Goal: Task Accomplishment & Management: Manage account settings

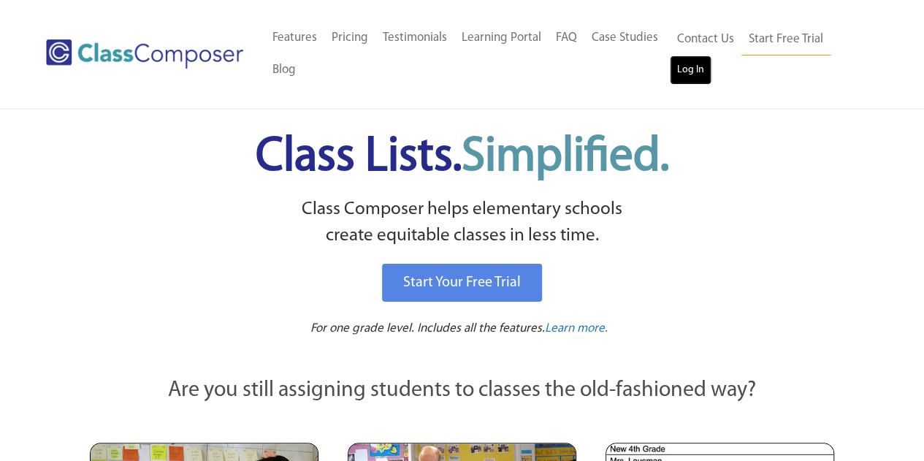
click at [697, 61] on link "Log In" at bounding box center [691, 69] width 42 height 29
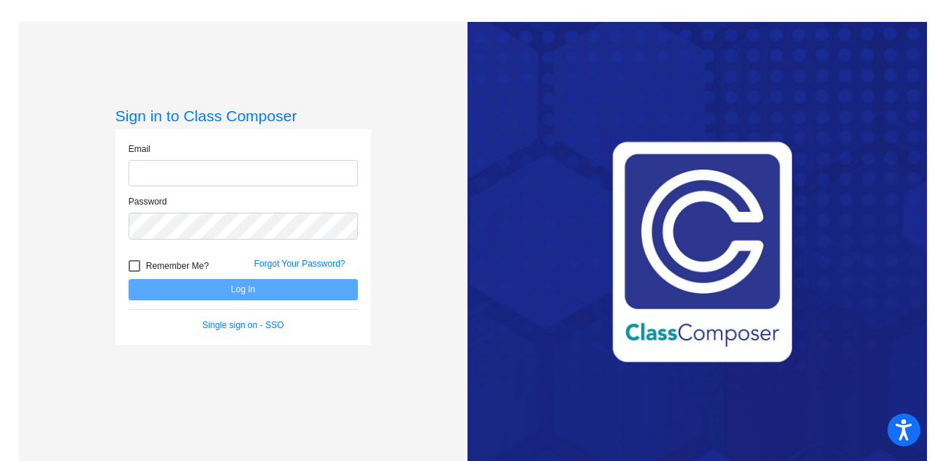
click at [290, 172] on input "email" at bounding box center [243, 173] width 229 height 27
type input "[PERSON_NAME][EMAIL_ADDRESS][DOMAIN_NAME]"
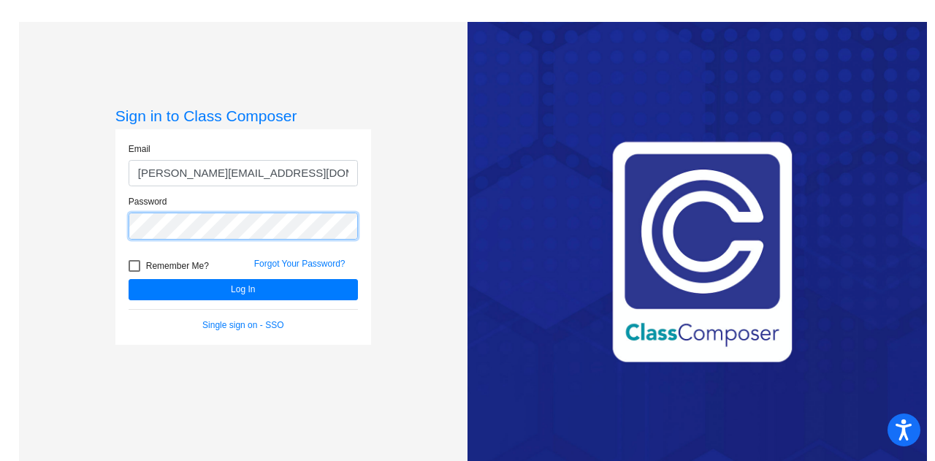
click at [129, 279] on button "Log In" at bounding box center [243, 289] width 229 height 21
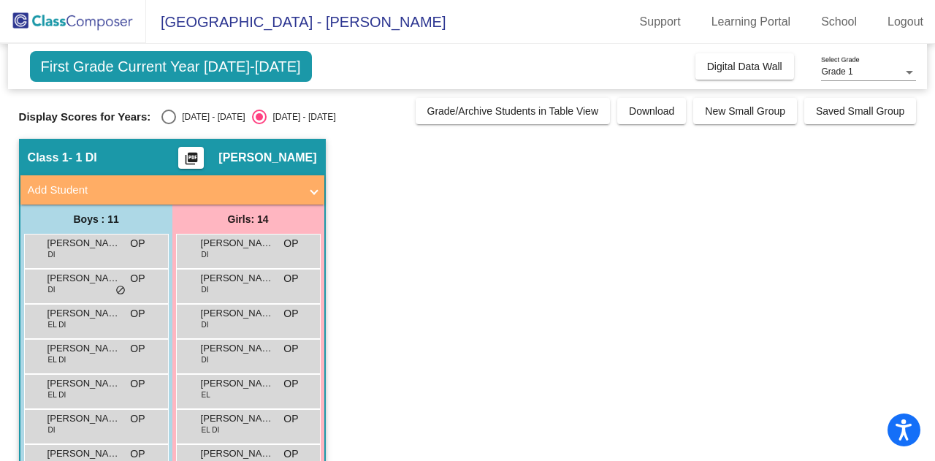
click at [178, 115] on div "[DATE] - [DATE]" at bounding box center [210, 116] width 69 height 13
click at [169, 124] on input "[DATE] - [DATE]" at bounding box center [168, 124] width 1 height 1
radio input "true"
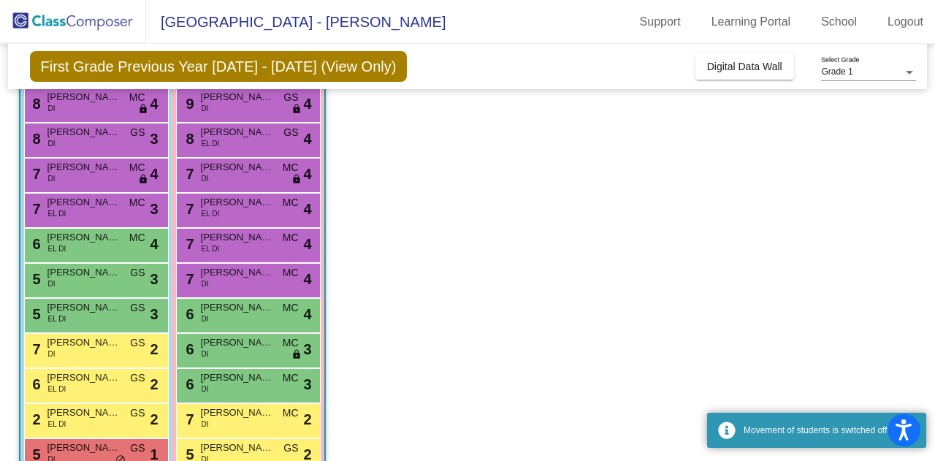
scroll to position [219, 0]
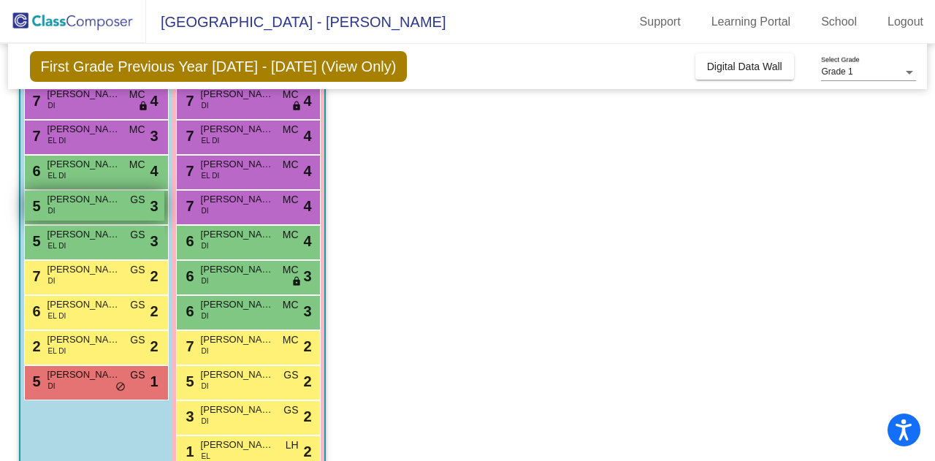
click at [76, 201] on span "[PERSON_NAME]" at bounding box center [83, 199] width 73 height 15
